Goal: Transaction & Acquisition: Download file/media

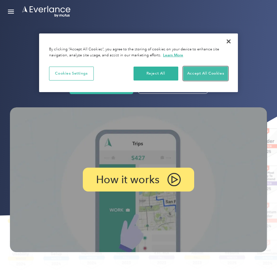
click at [198, 75] on button "Accept All Cookies" at bounding box center [205, 74] width 45 height 14
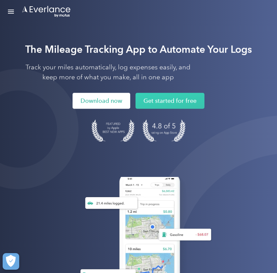
click at [107, 106] on link "Download now" at bounding box center [102, 101] width 58 height 16
